Goal: Contribute content: Add original content to the website for others to see

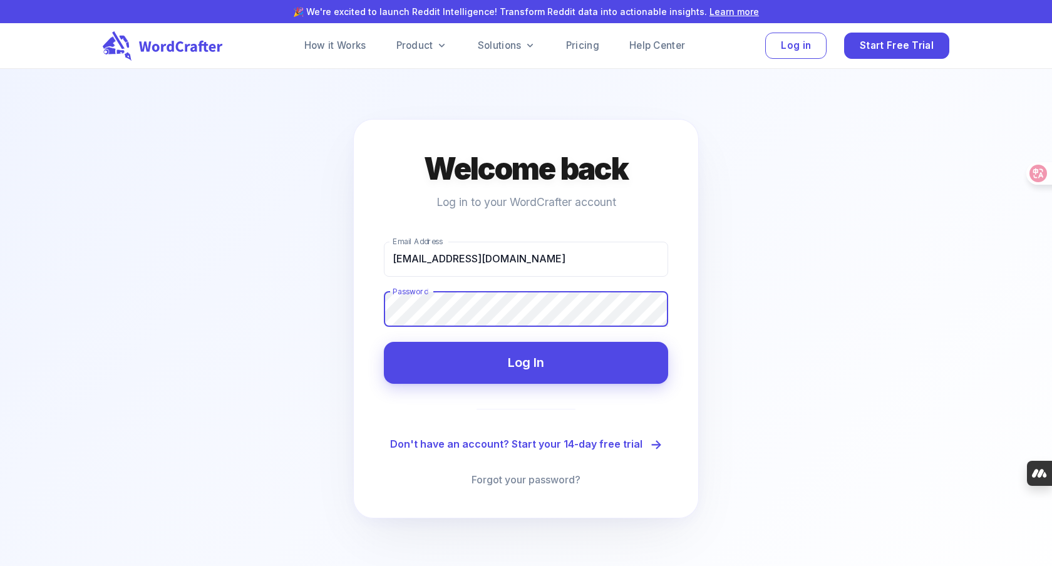
click at [384, 342] on button "Log In" at bounding box center [526, 363] width 284 height 42
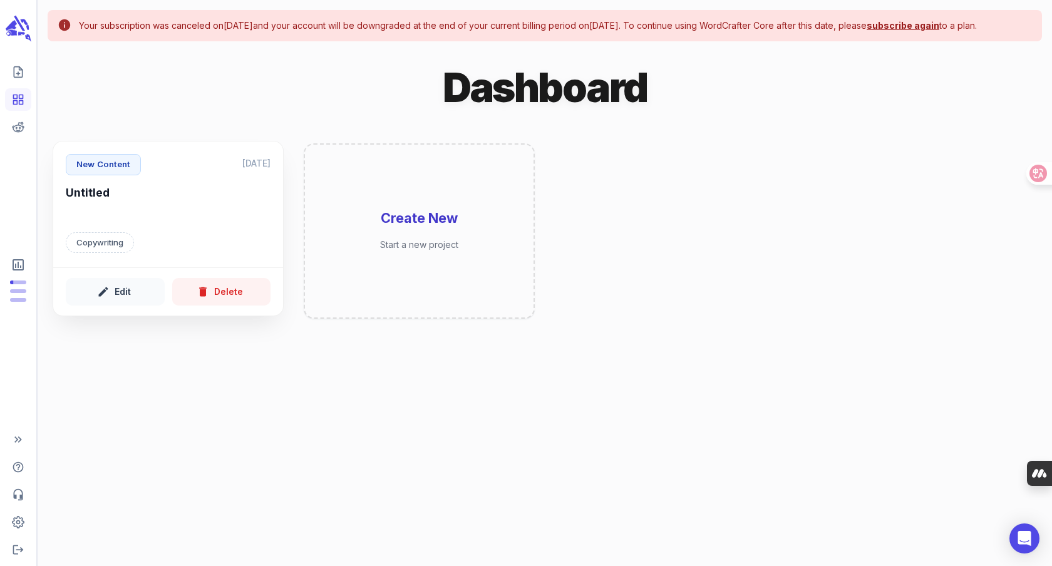
click at [216, 220] on h6 "Untitled" at bounding box center [168, 202] width 205 height 34
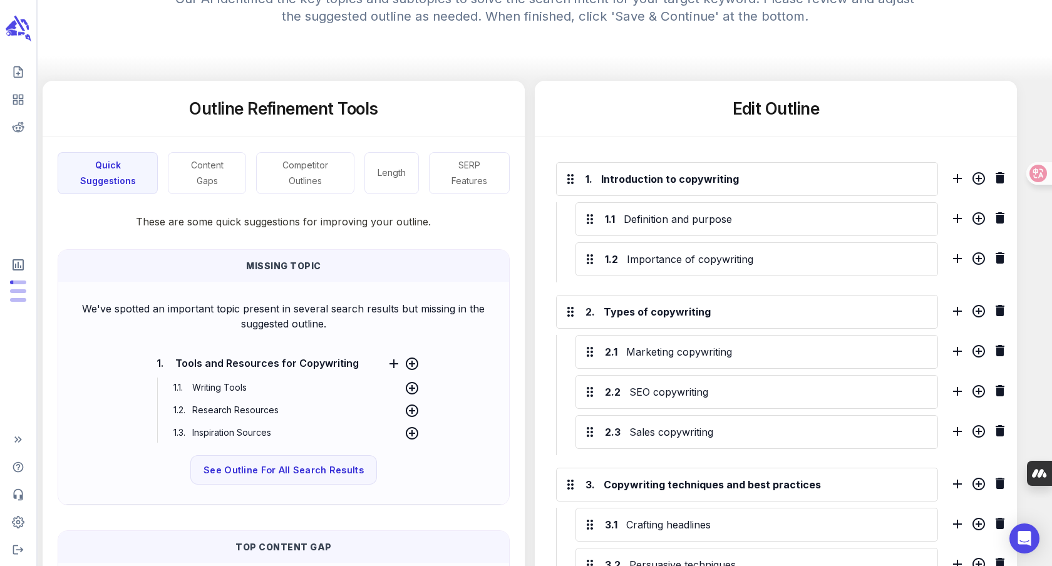
click at [270, 272] on p "Missing Topic" at bounding box center [283, 265] width 431 height 13
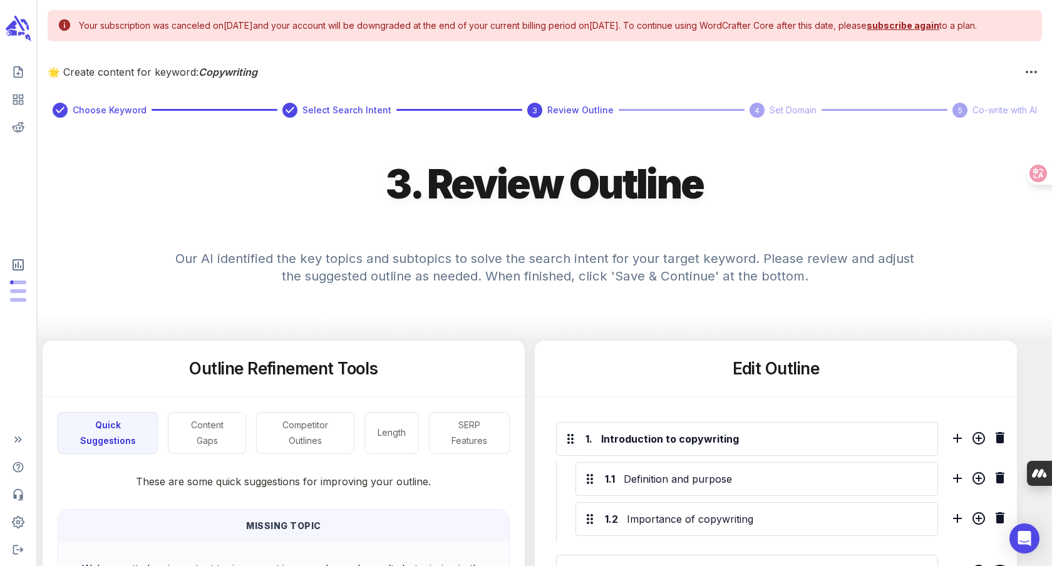
click at [63, 118] on icon at bounding box center [60, 110] width 15 height 15
click at [1029, 78] on icon "button" at bounding box center [1030, 71] width 11 height 11
click at [980, 131] on li "Delete Post" at bounding box center [979, 136] width 124 height 23
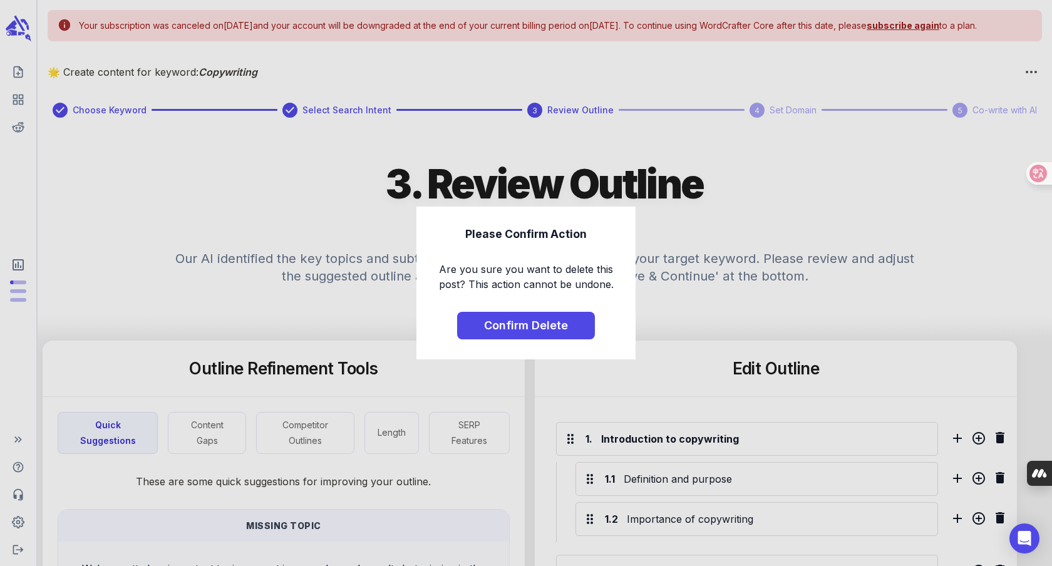
click at [546, 323] on button "Confirm Delete" at bounding box center [526, 326] width 138 height 28
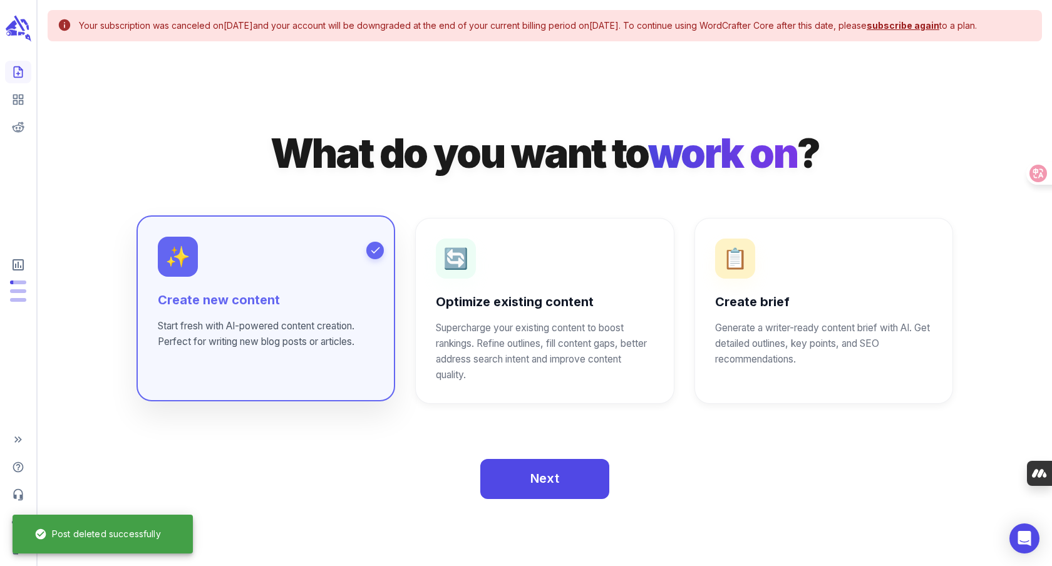
click at [295, 309] on h6 "Create new content" at bounding box center [266, 301] width 216 height 18
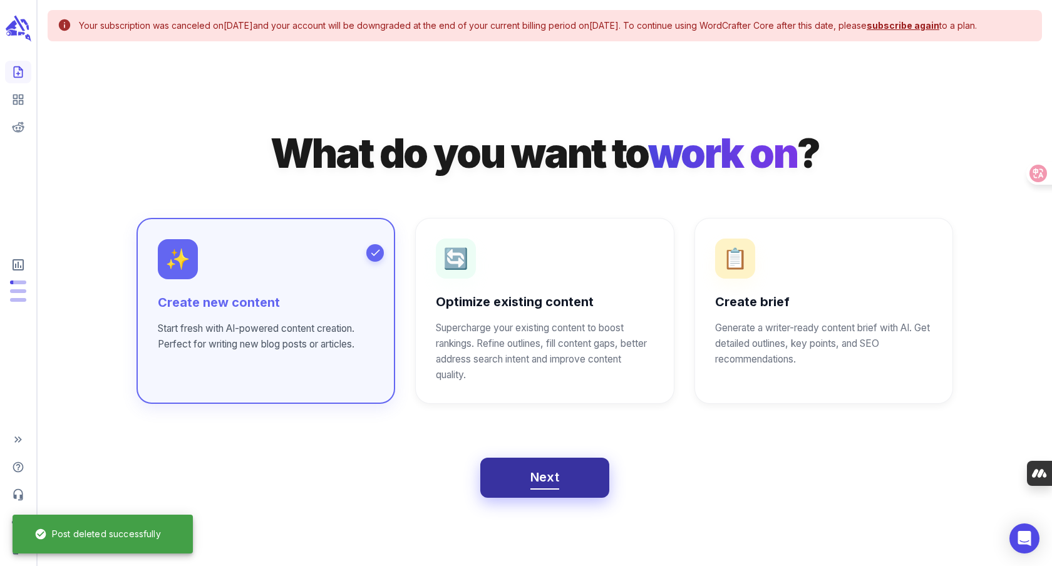
click at [526, 493] on button "Next" at bounding box center [545, 478] width 130 height 40
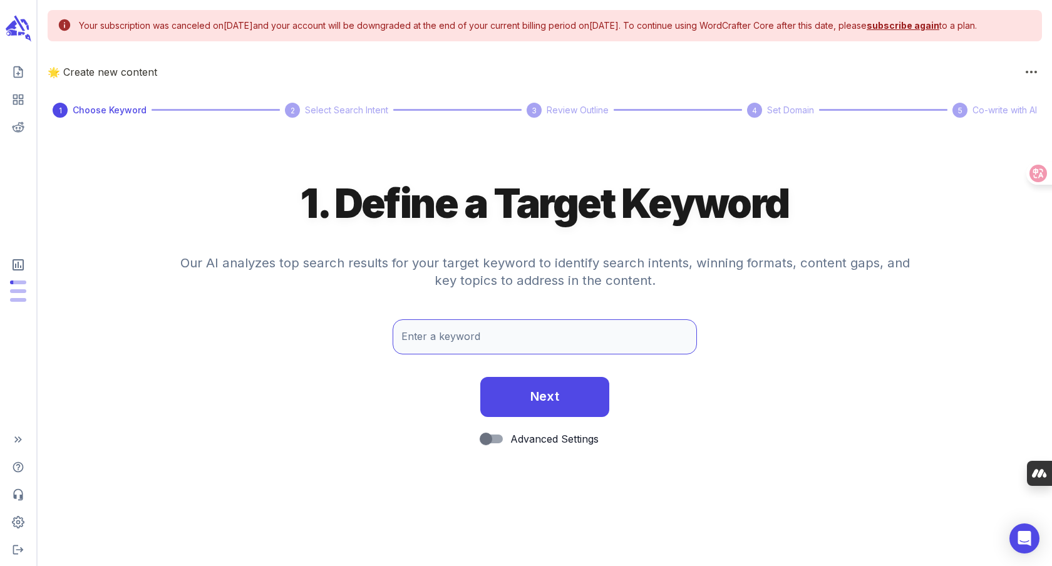
click at [498, 342] on input "Enter a keyword" at bounding box center [545, 336] width 304 height 35
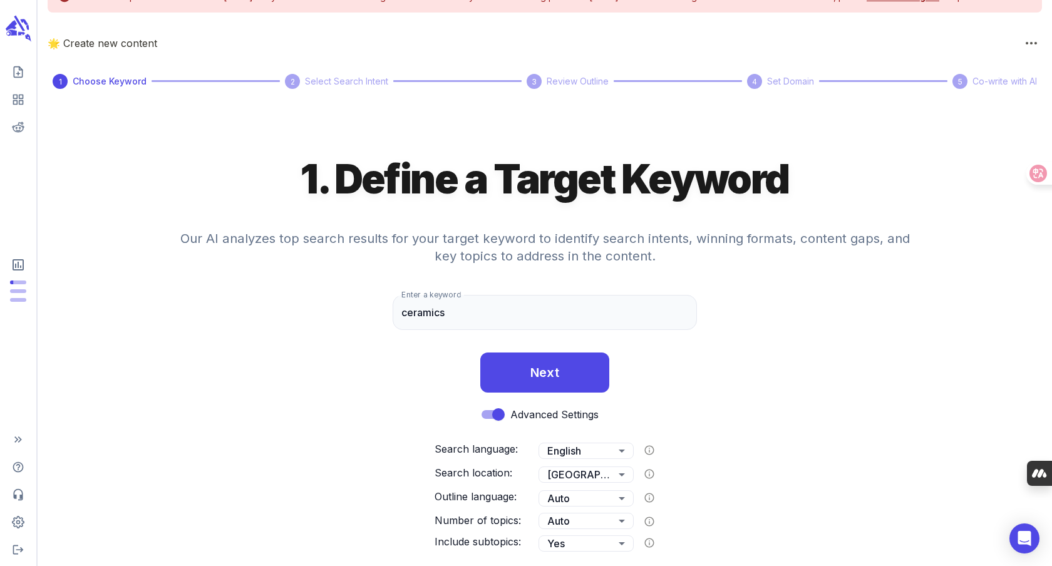
scroll to position [46, 0]
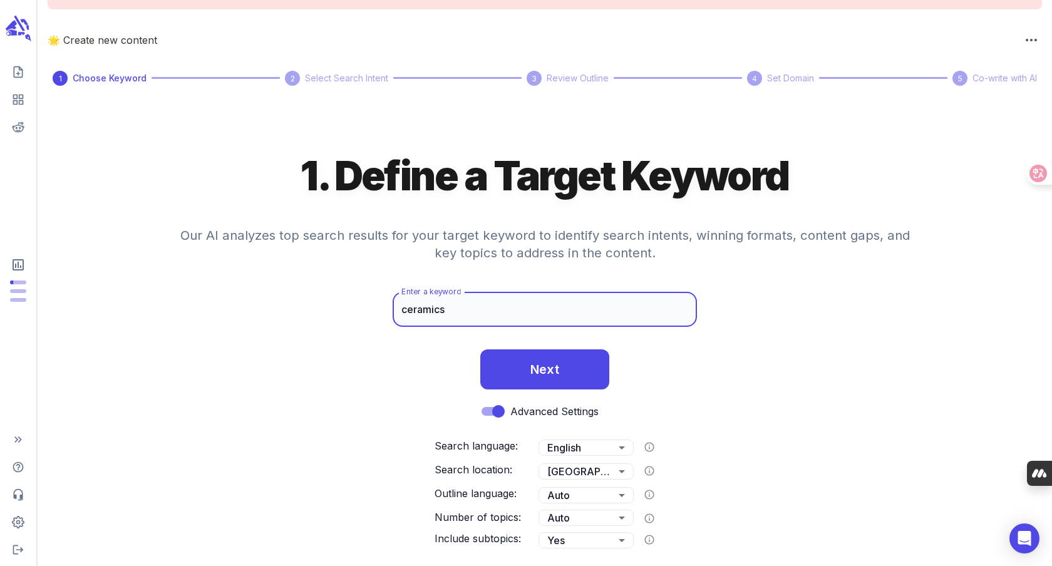
click at [603, 310] on input "ceramics" at bounding box center [545, 309] width 304 height 35
drag, startPoint x: 567, startPoint y: 367, endPoint x: 570, endPoint y: 318, distance: 48.9
click at [570, 318] on form "1. Define a Target Keyword Our AI analyzes top search results for your target k…" at bounding box center [545, 355] width 1014 height 410
click at [570, 318] on input "ceramics" at bounding box center [545, 309] width 304 height 35
type input "ceramics"
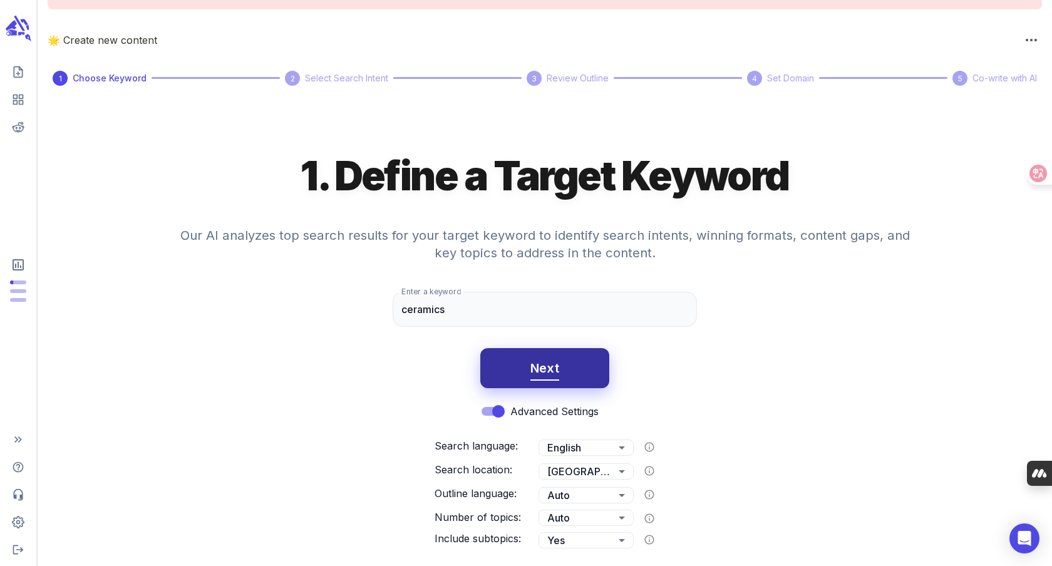
click at [578, 362] on button "Next" at bounding box center [545, 368] width 130 height 40
